Goal: Transaction & Acquisition: Purchase product/service

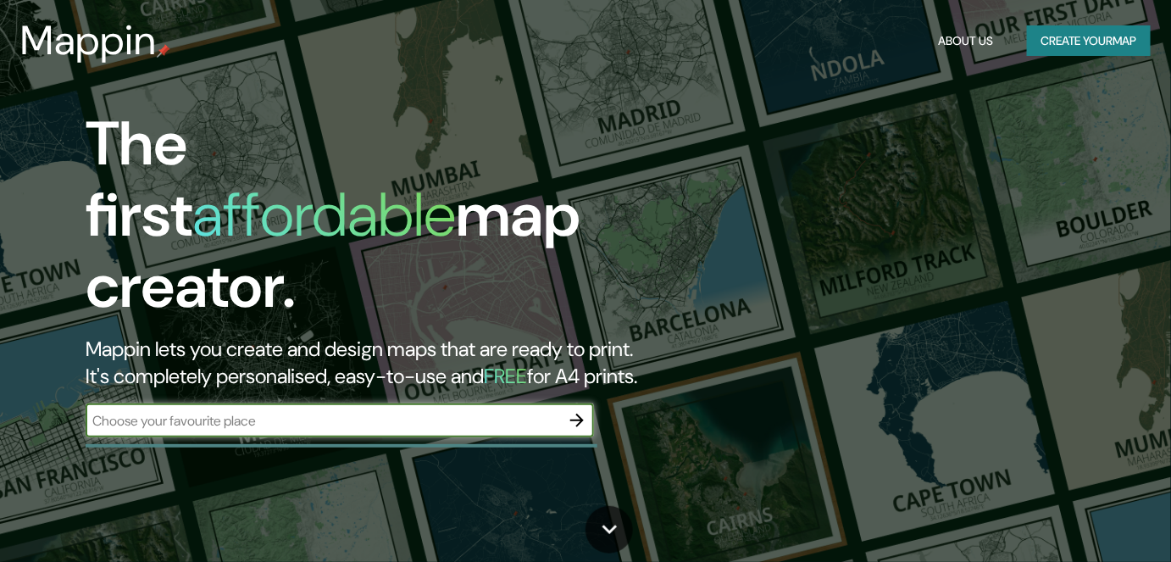
click at [194, 411] on input "text" at bounding box center [323, 420] width 475 height 19
type input "estacion"
click at [576, 410] on icon "button" at bounding box center [577, 420] width 20 height 20
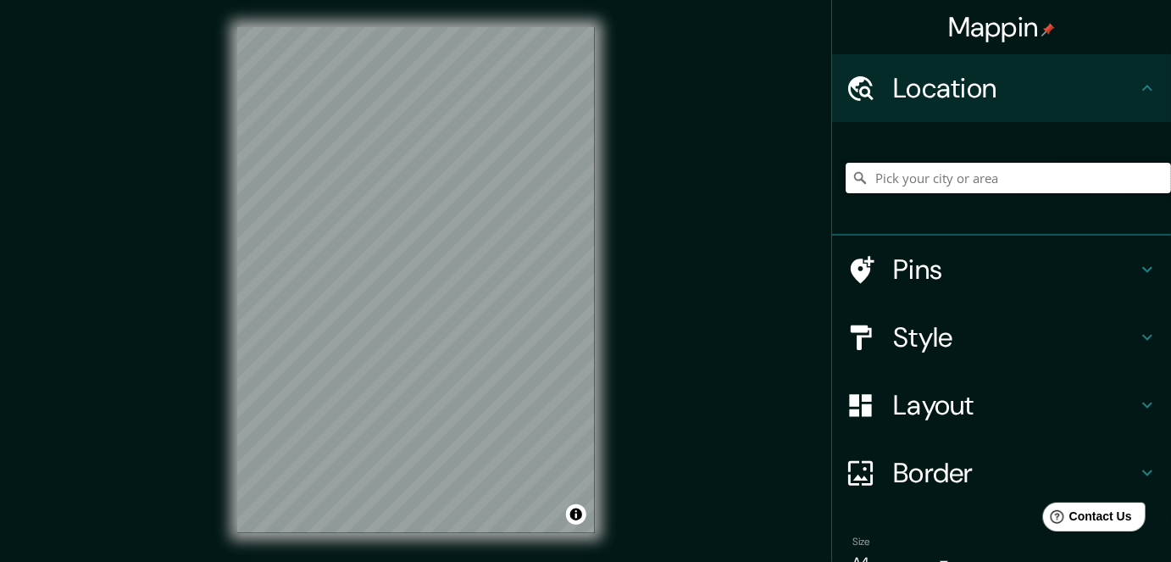
click at [881, 186] on input "Pick your city or area" at bounding box center [1008, 178] width 325 height 31
drag, startPoint x: 1091, startPoint y: 179, endPoint x: 797, endPoint y: 214, distance: 296.1
click at [797, 214] on div "Mappin Location [GEOGRAPHIC_DATA], [GEOGRAPHIC_DATA], [GEOGRAPHIC_DATA] Pins St…" at bounding box center [585, 293] width 1171 height 587
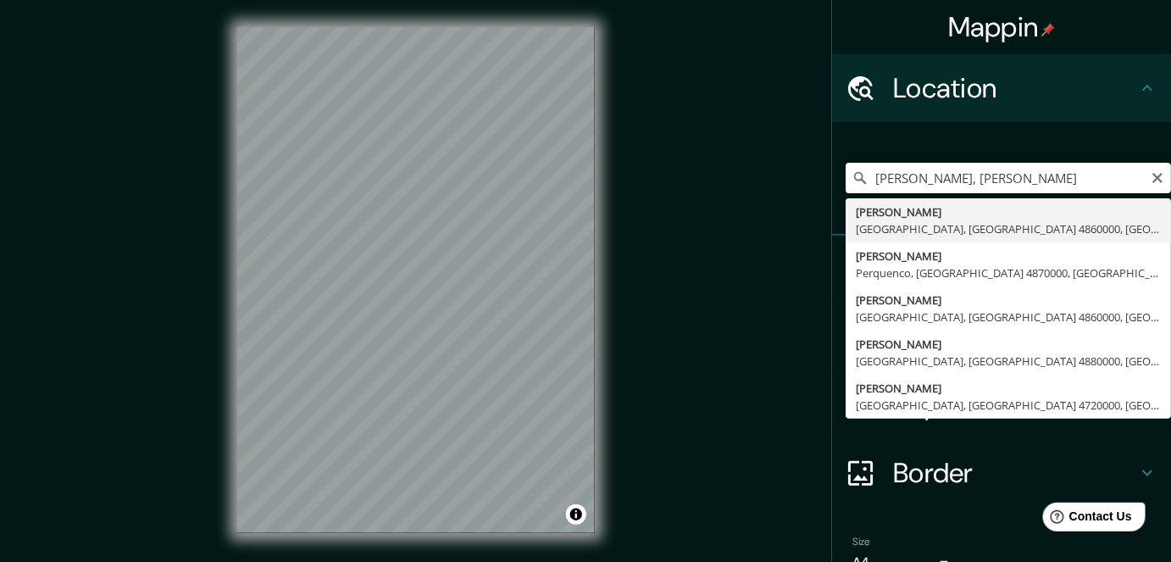
type input "[PERSON_NAME][GEOGRAPHIC_DATA], [GEOGRAPHIC_DATA] 4860000, [GEOGRAPHIC_DATA]"
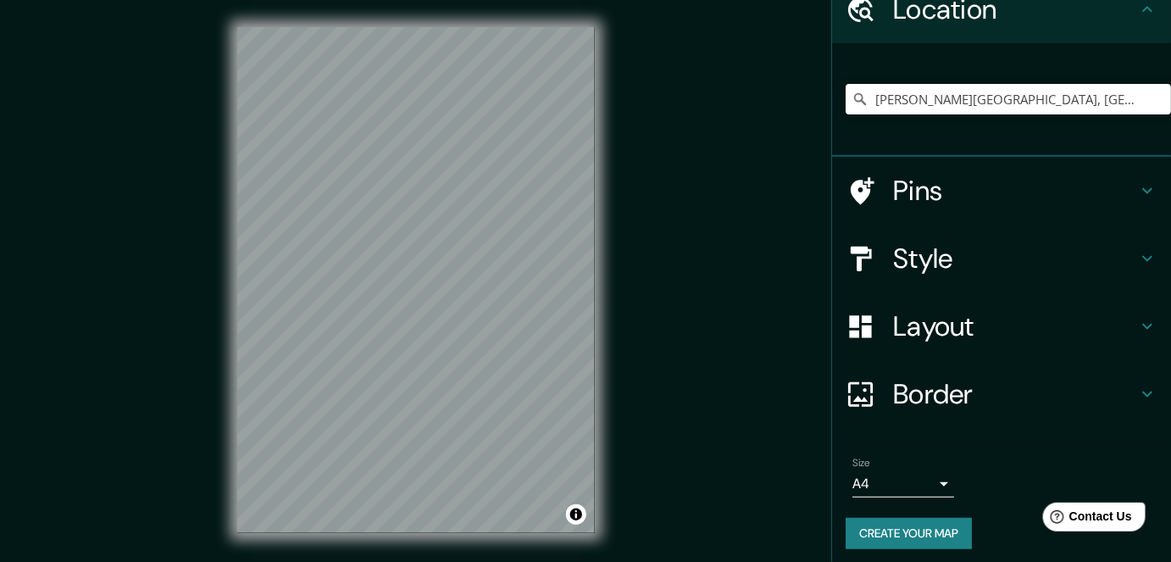
scroll to position [85, 0]
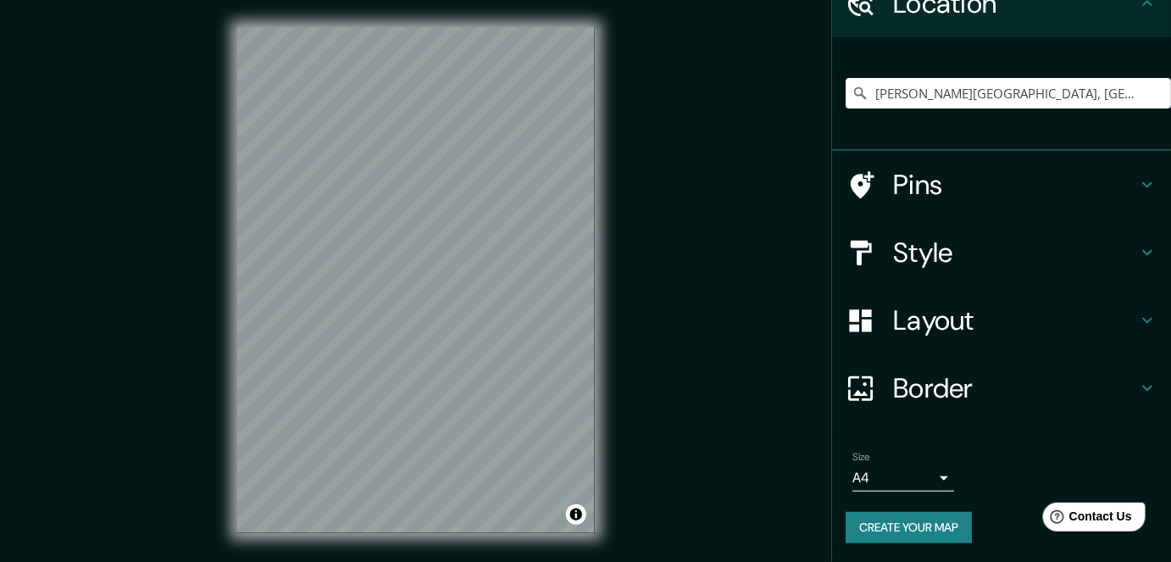
click at [951, 271] on div "Style" at bounding box center [1001, 253] width 339 height 68
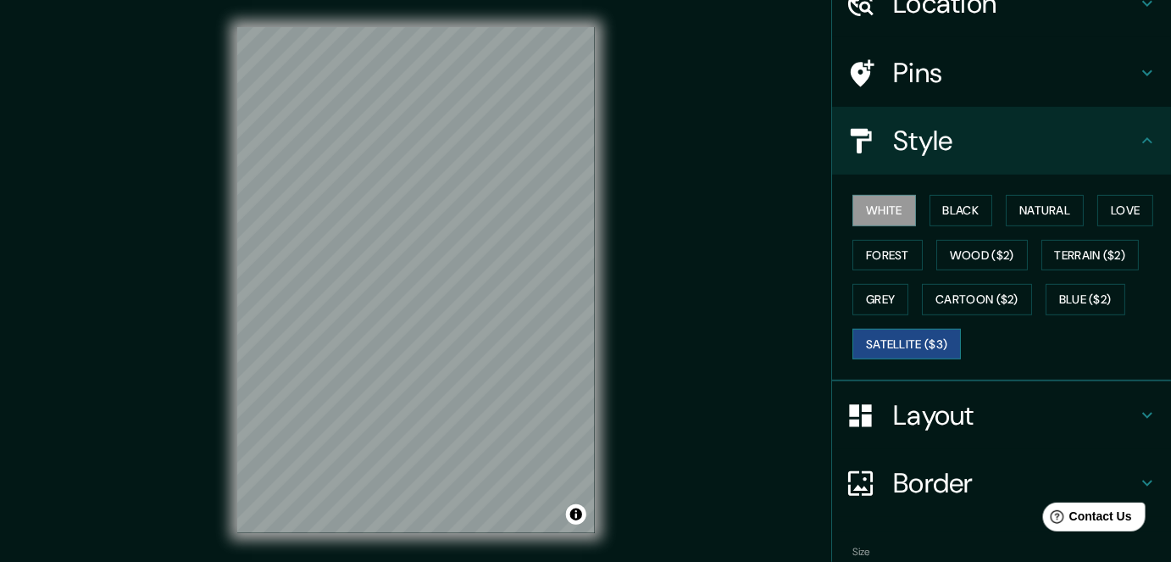
click at [922, 336] on button "Satellite ($3)" at bounding box center [906, 344] width 108 height 31
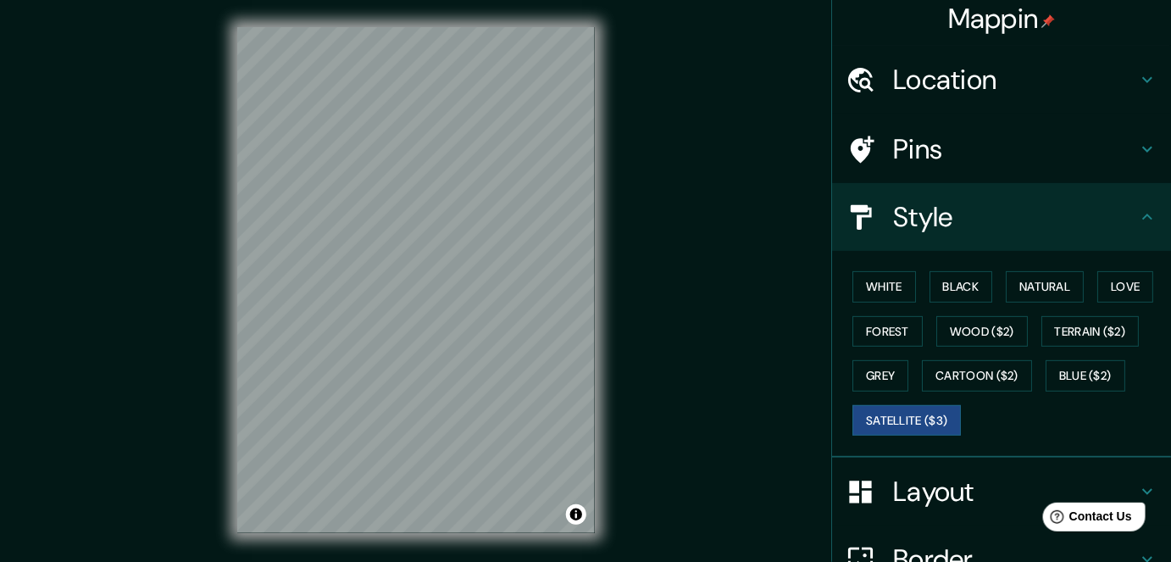
scroll to position [0, 0]
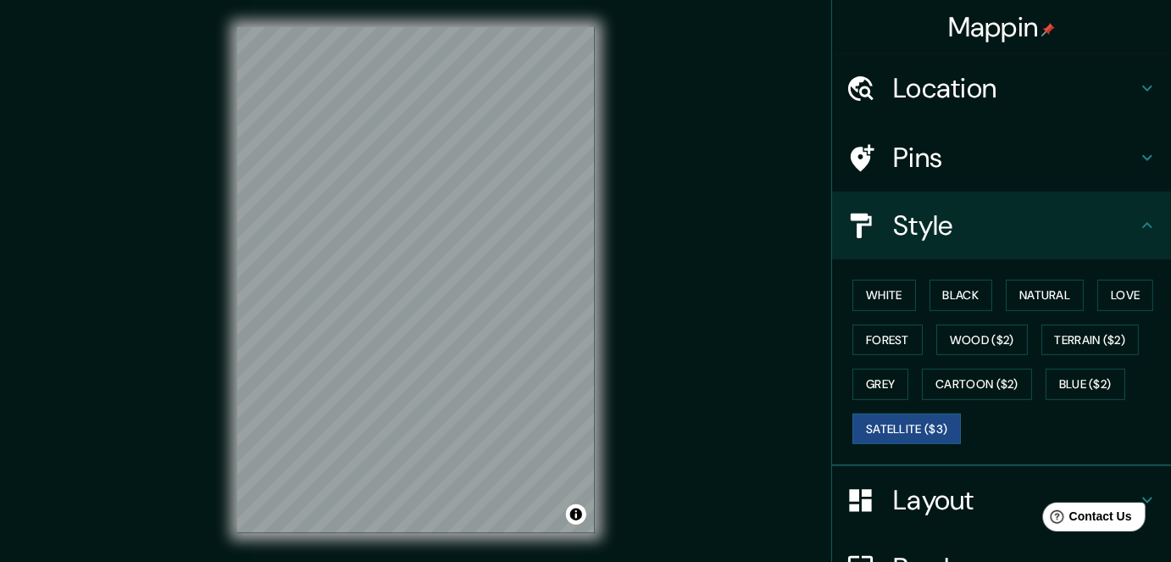
click at [953, 108] on div "Location" at bounding box center [1001, 88] width 339 height 68
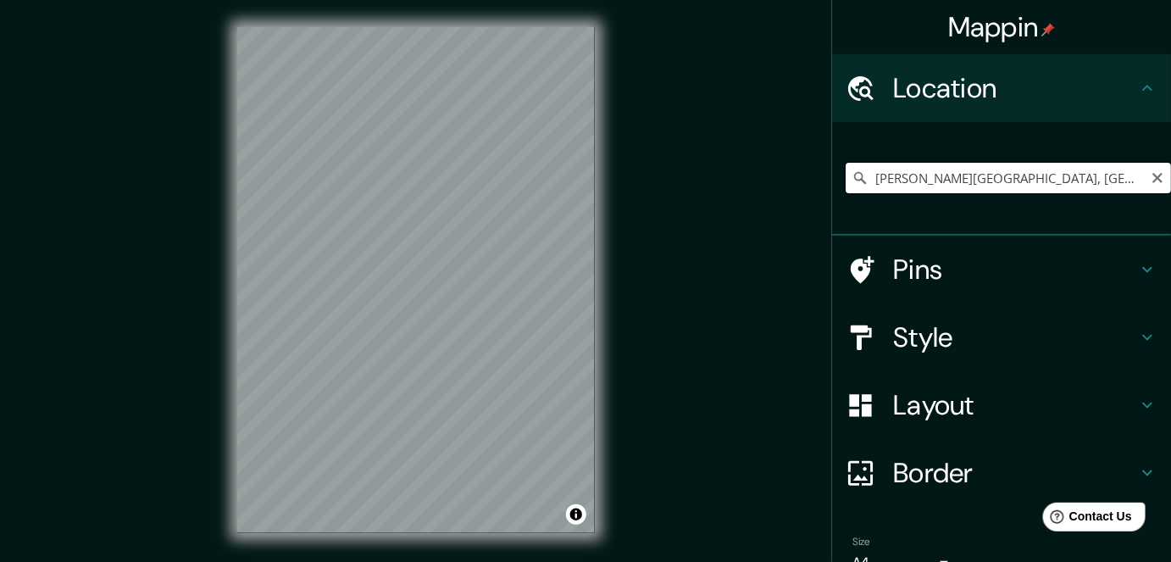
click at [1123, 176] on input "[PERSON_NAME][GEOGRAPHIC_DATA], [GEOGRAPHIC_DATA] 4860000, [GEOGRAPHIC_DATA]" at bounding box center [1008, 178] width 325 height 31
click at [1151, 181] on icon "Clear" at bounding box center [1158, 178] width 14 height 14
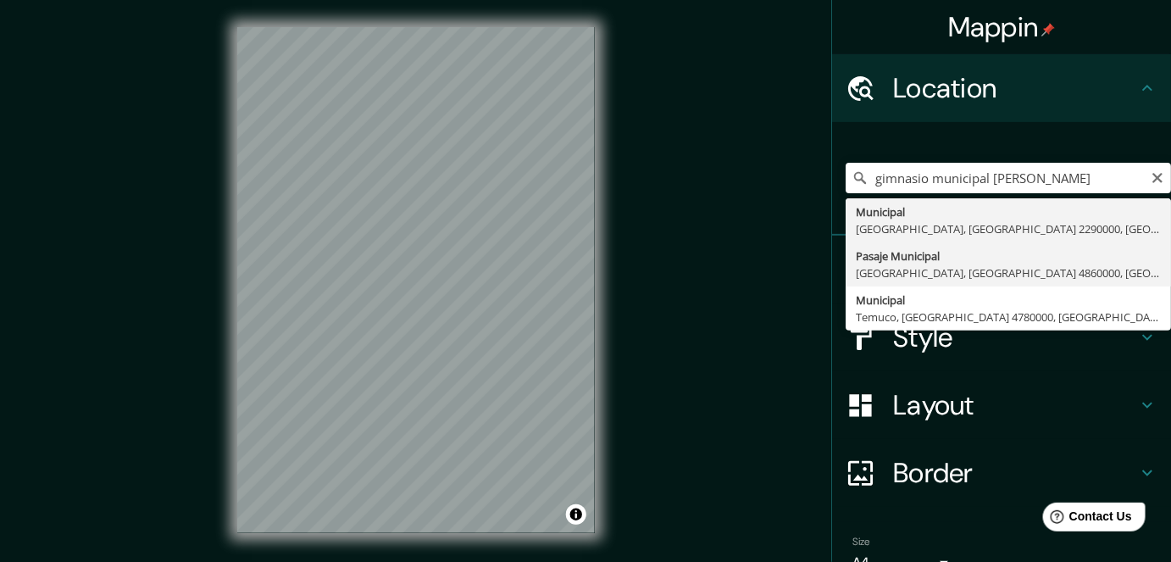
type input "[GEOGRAPHIC_DATA], [GEOGRAPHIC_DATA], [GEOGRAPHIC_DATA] 4860000, [GEOGRAPHIC_DA…"
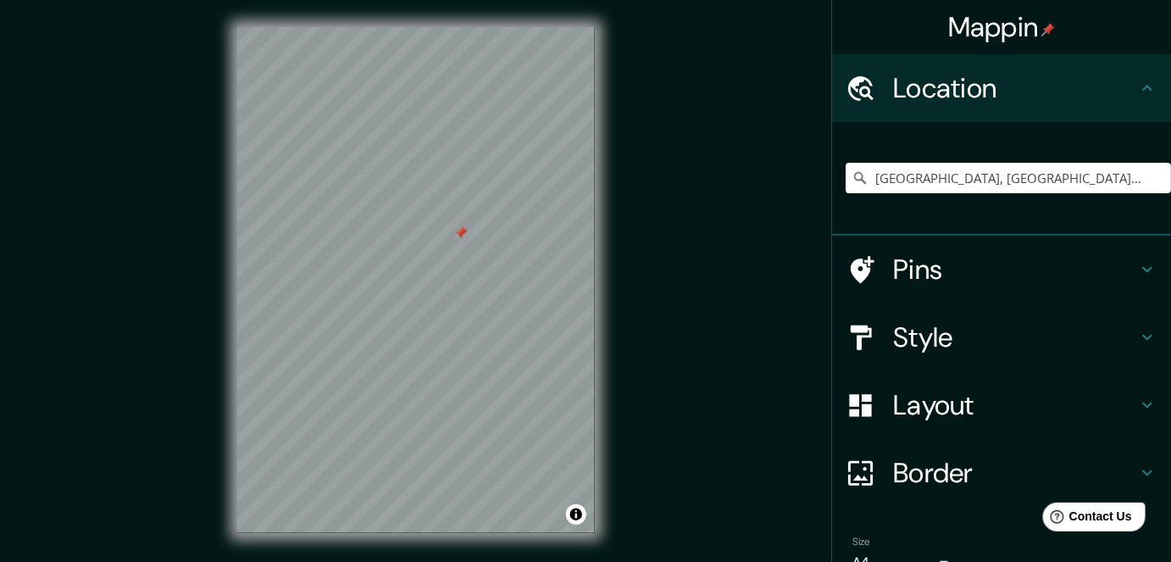
click at [906, 321] on h4 "Style" at bounding box center [1015, 337] width 244 height 34
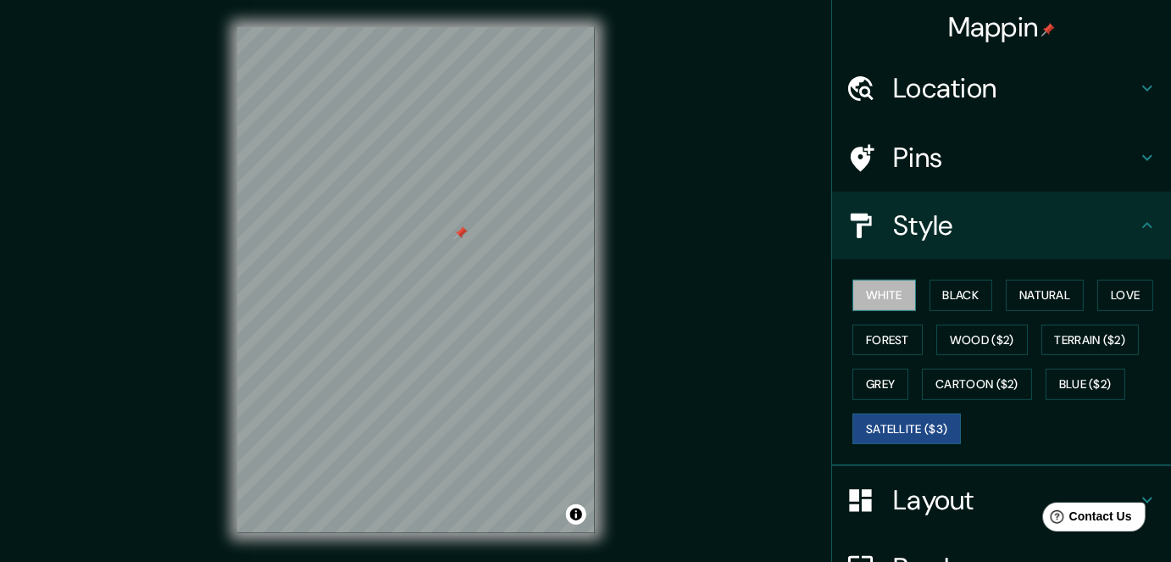
click at [891, 296] on button "White" at bounding box center [884, 295] width 64 height 31
click at [929, 497] on h4 "Layout" at bounding box center [1015, 500] width 244 height 34
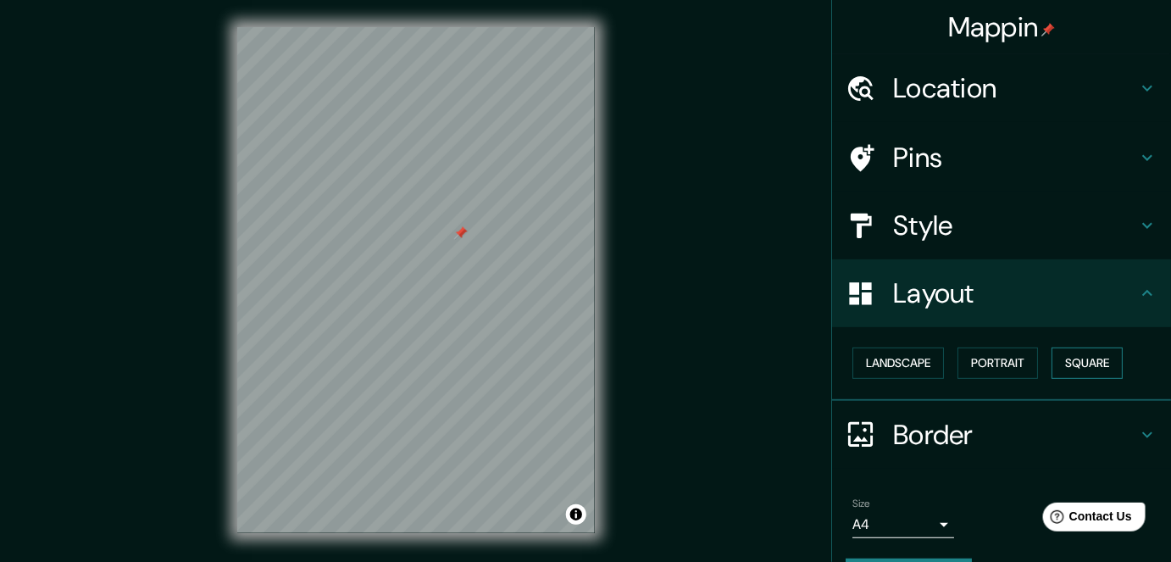
click at [1078, 353] on button "Square" at bounding box center [1087, 362] width 71 height 31
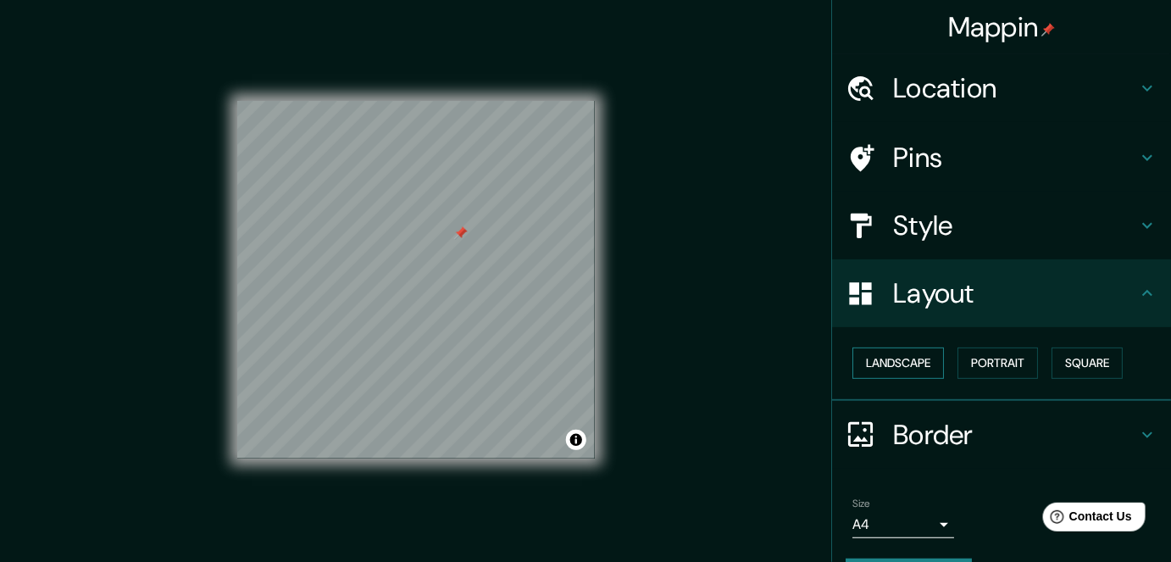
click at [894, 366] on button "Landscape" at bounding box center [898, 362] width 92 height 31
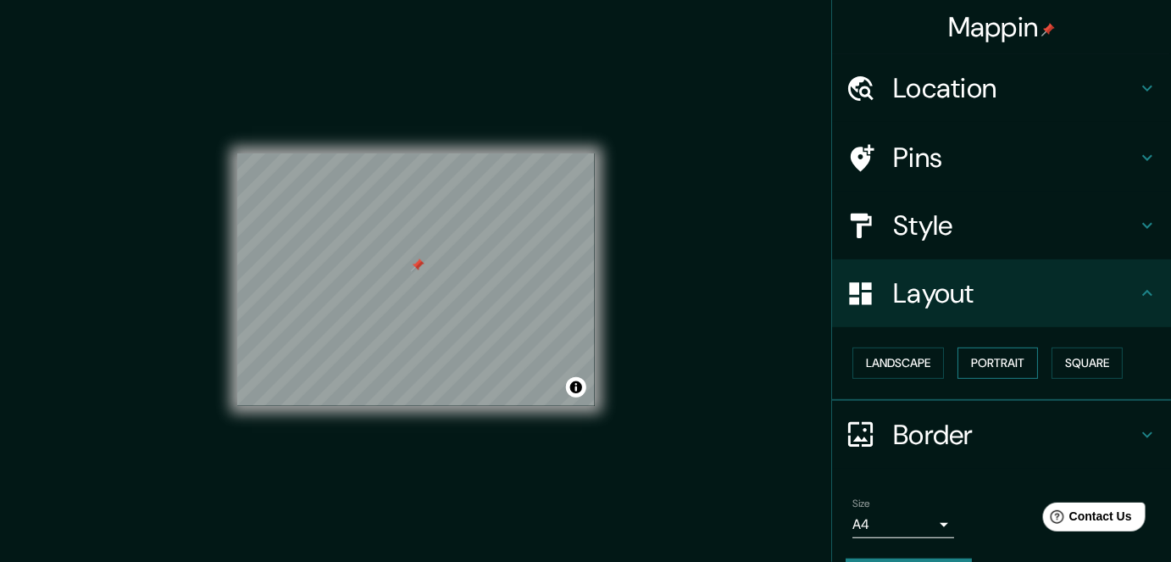
click at [1002, 355] on button "Portrait" at bounding box center [998, 362] width 81 height 31
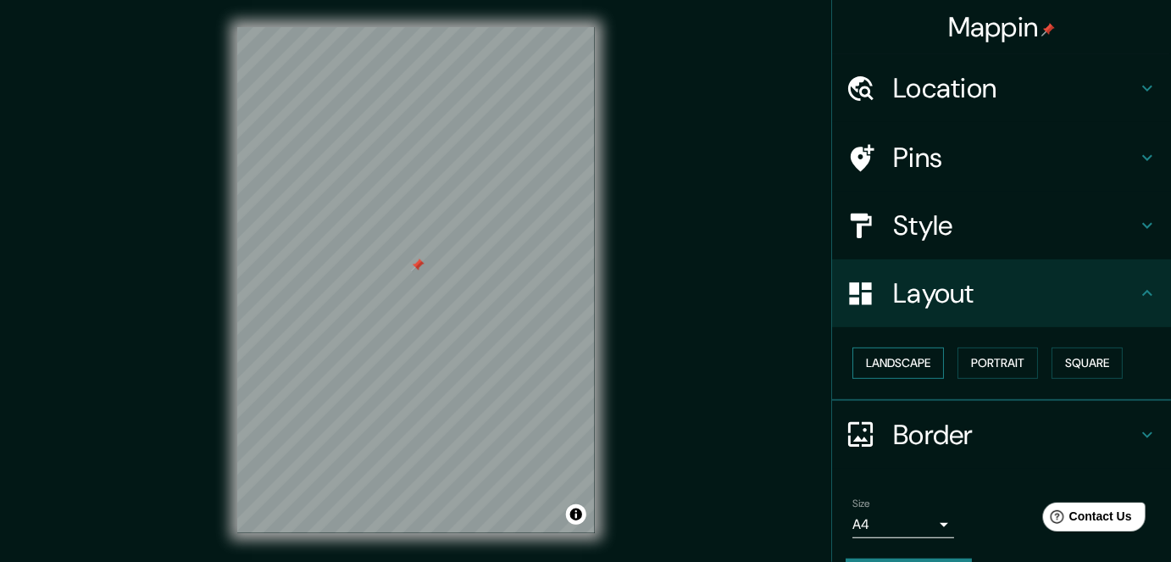
click at [922, 358] on button "Landscape" at bounding box center [898, 362] width 92 height 31
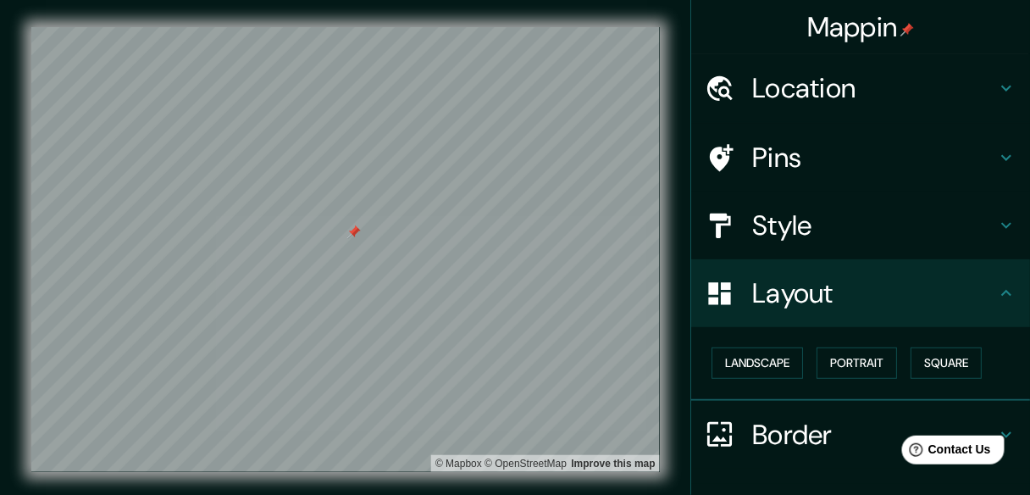
click at [798, 236] on h4 "Style" at bounding box center [874, 225] width 244 height 34
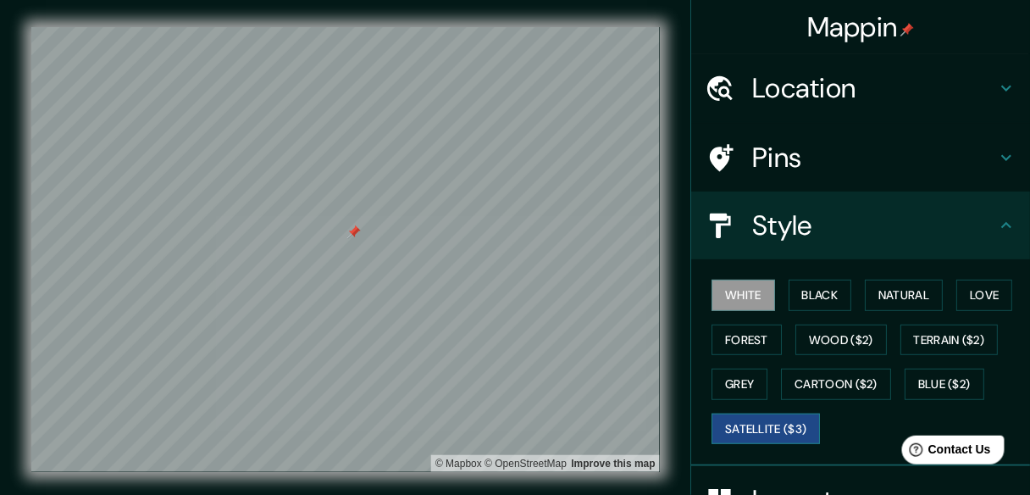
click at [768, 420] on button "Satellite ($3)" at bounding box center [766, 429] width 108 height 31
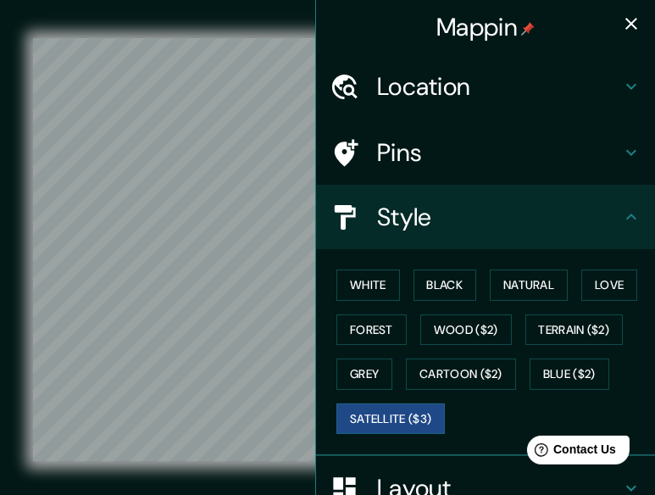
click at [625, 24] on icon "button" at bounding box center [631, 24] width 12 height 12
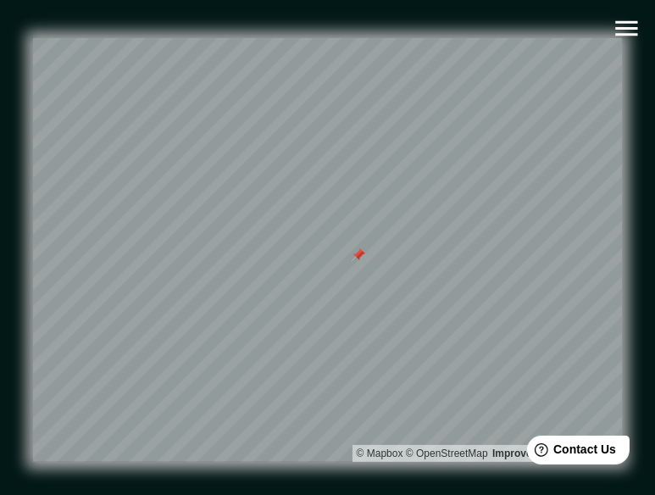
click at [477, 6] on div "© Mapbox © OpenStreetMap Improve this map © Maxar" at bounding box center [328, 250] width 644 height 500
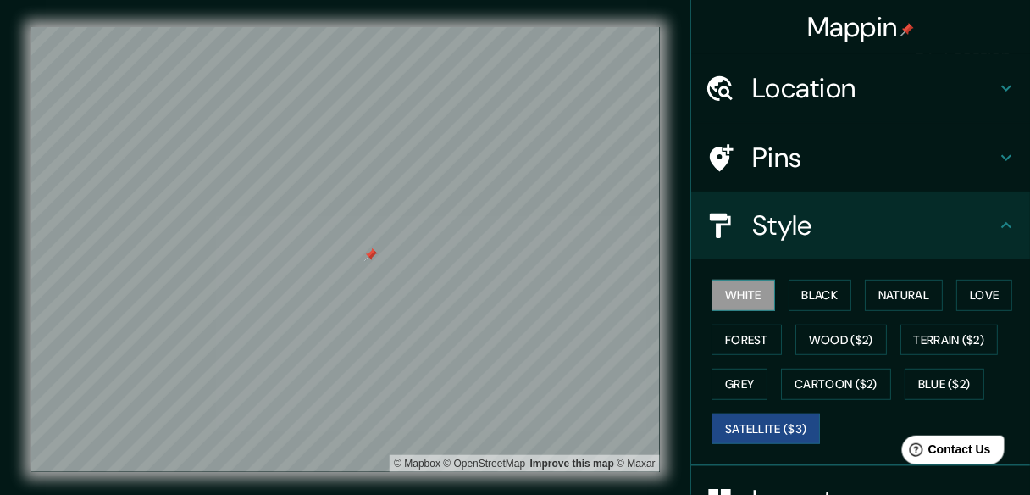
click at [756, 298] on button "White" at bounding box center [744, 295] width 64 height 31
